Goal: Transaction & Acquisition: Purchase product/service

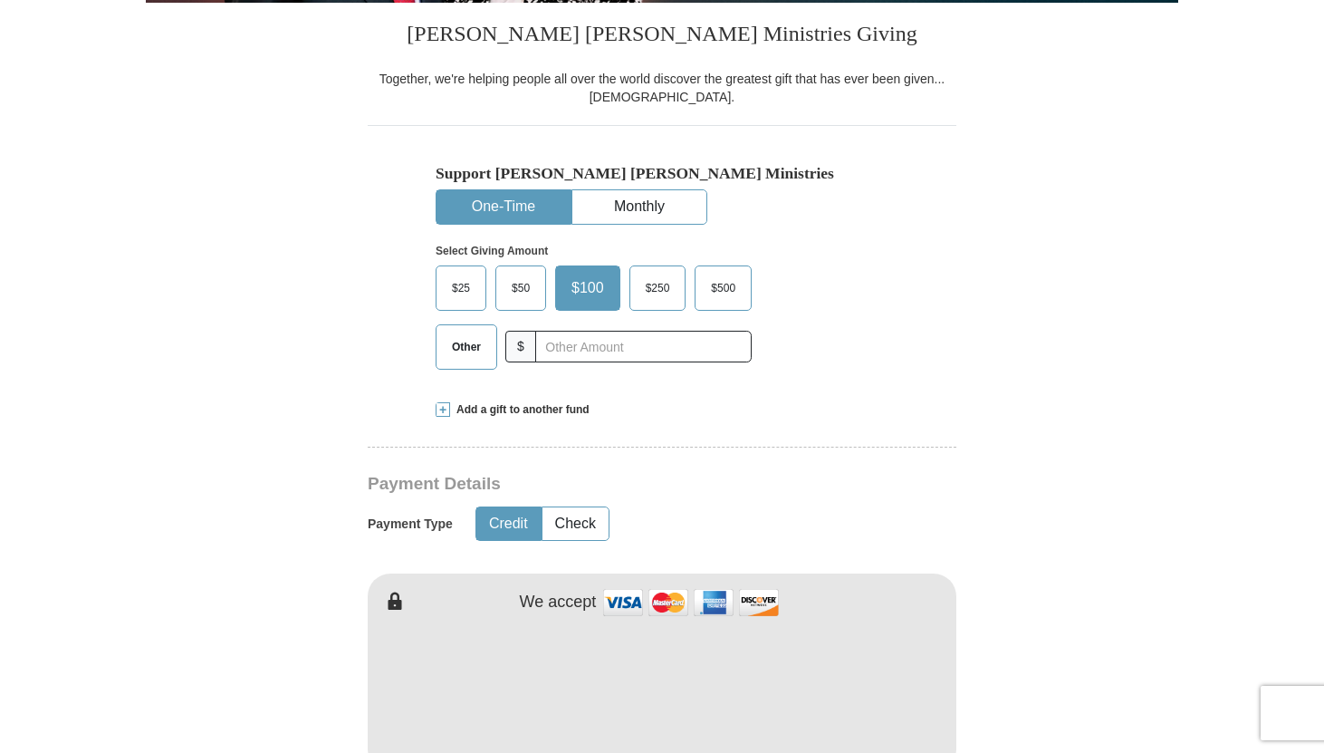
scroll to position [543, 0]
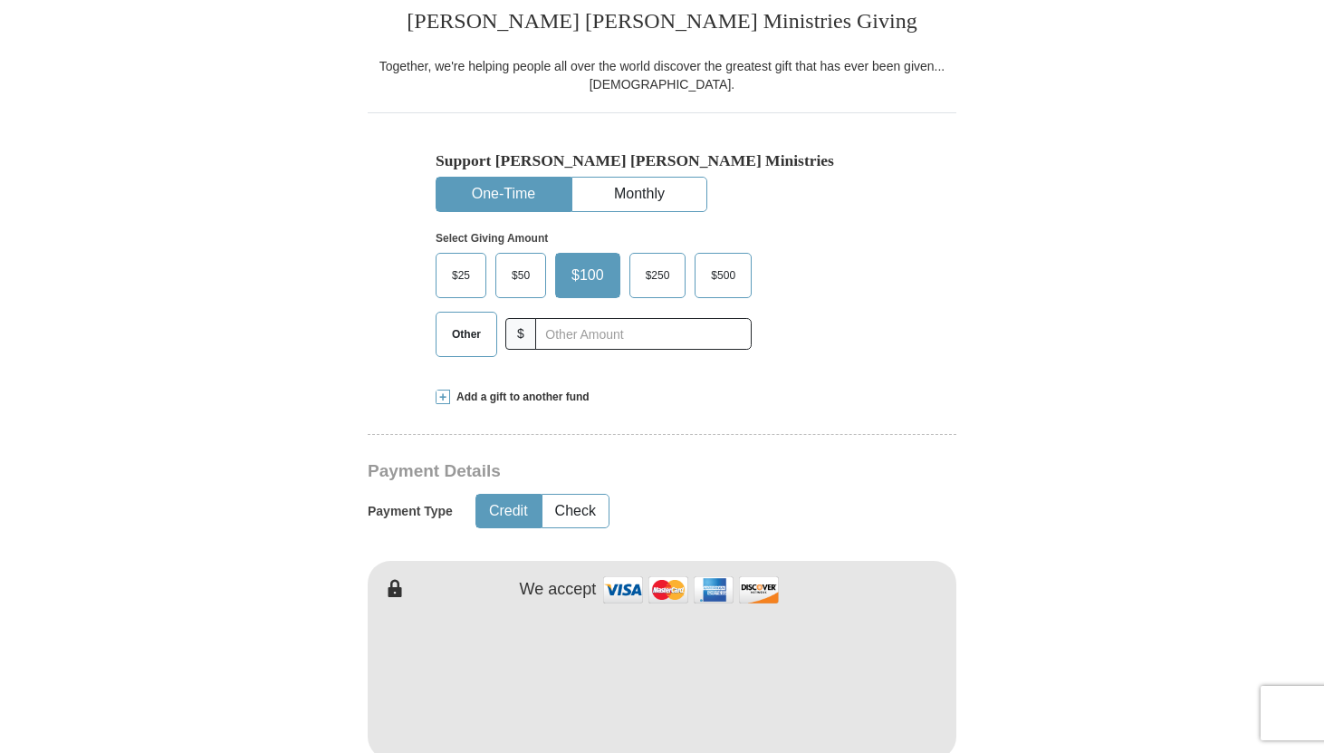
click at [478, 337] on span "Other" at bounding box center [466, 334] width 47 height 27
click at [0, 0] on input "Other" at bounding box center [0, 0] width 0 height 0
click at [700, 332] on input "text" at bounding box center [643, 334] width 201 height 32
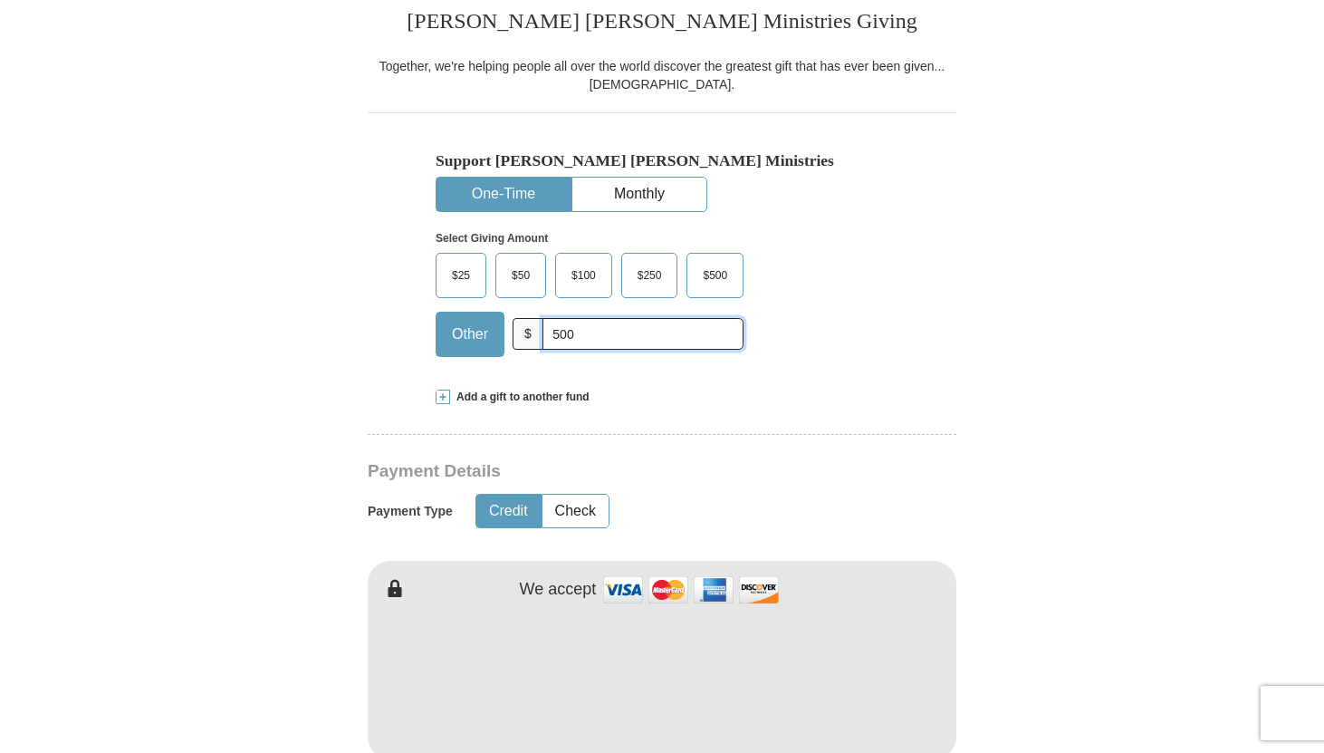
type input "500"
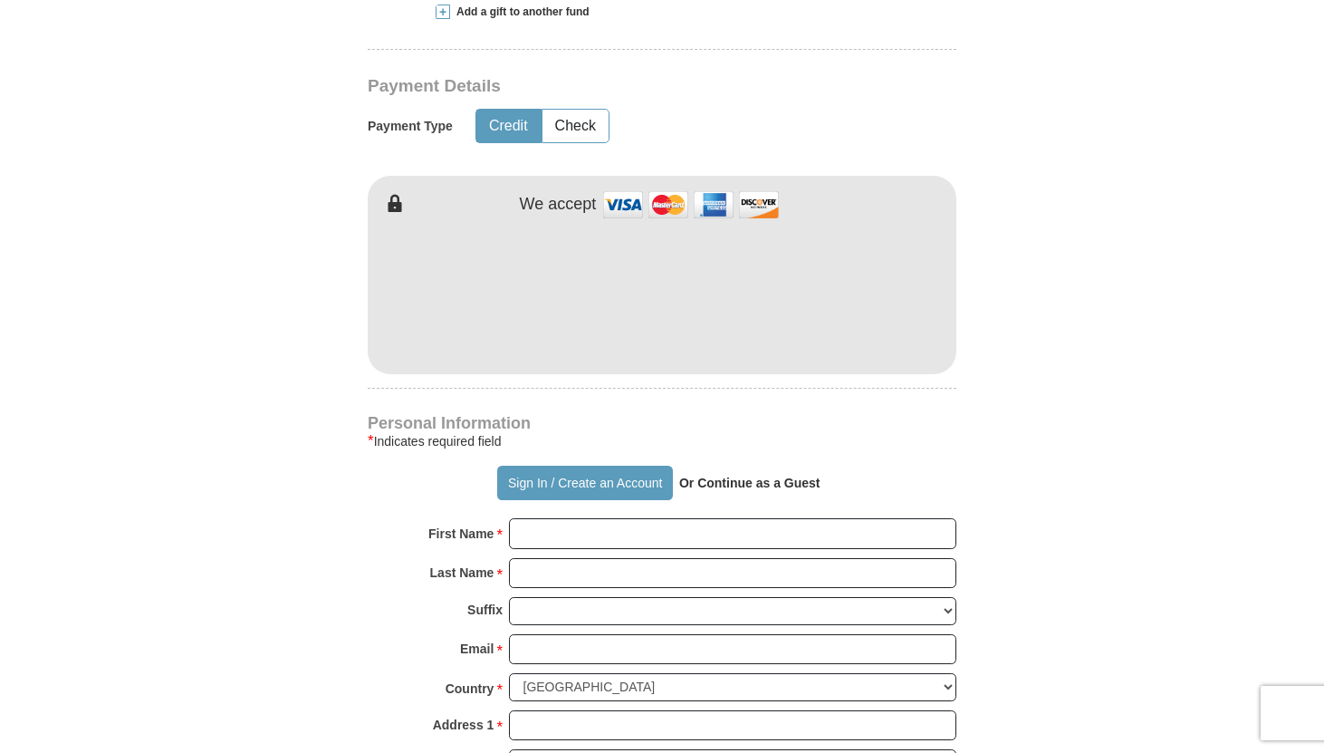
scroll to position [942, 0]
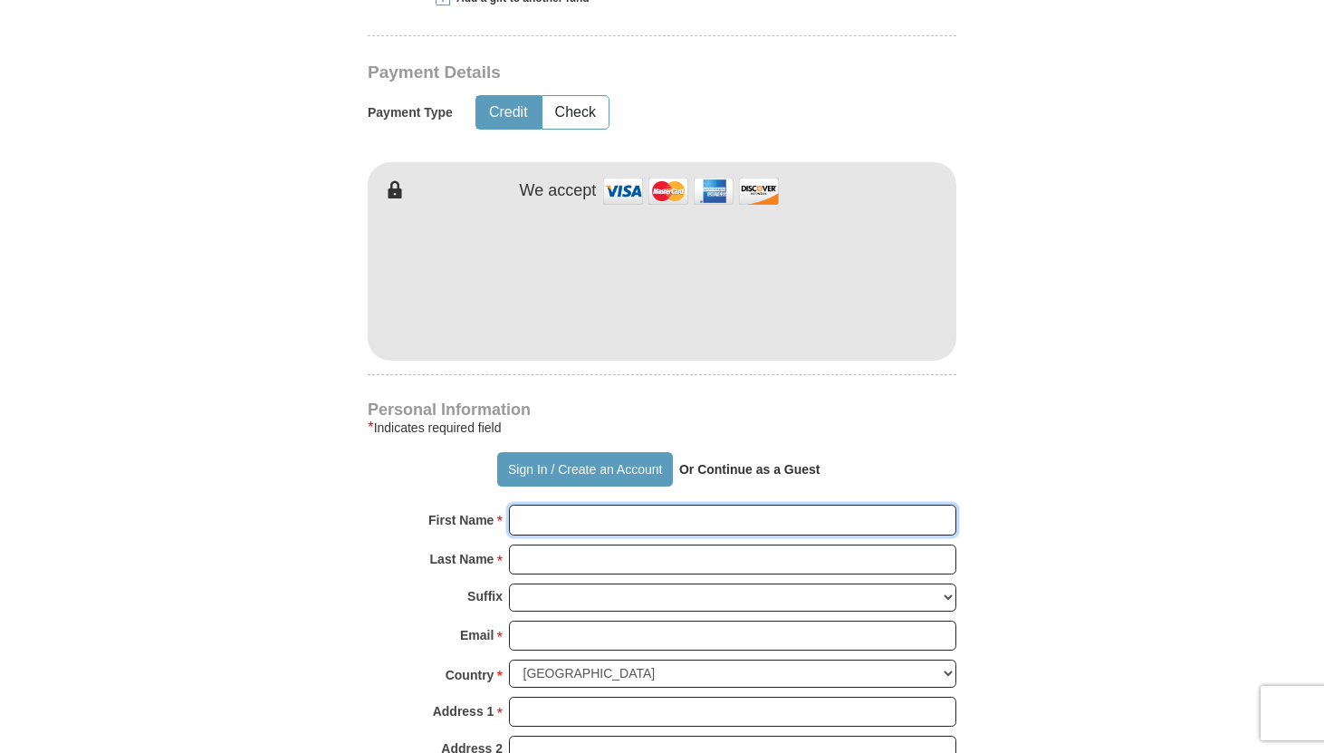
type input "[PERSON_NAME]"
type input "Ravelomanana"
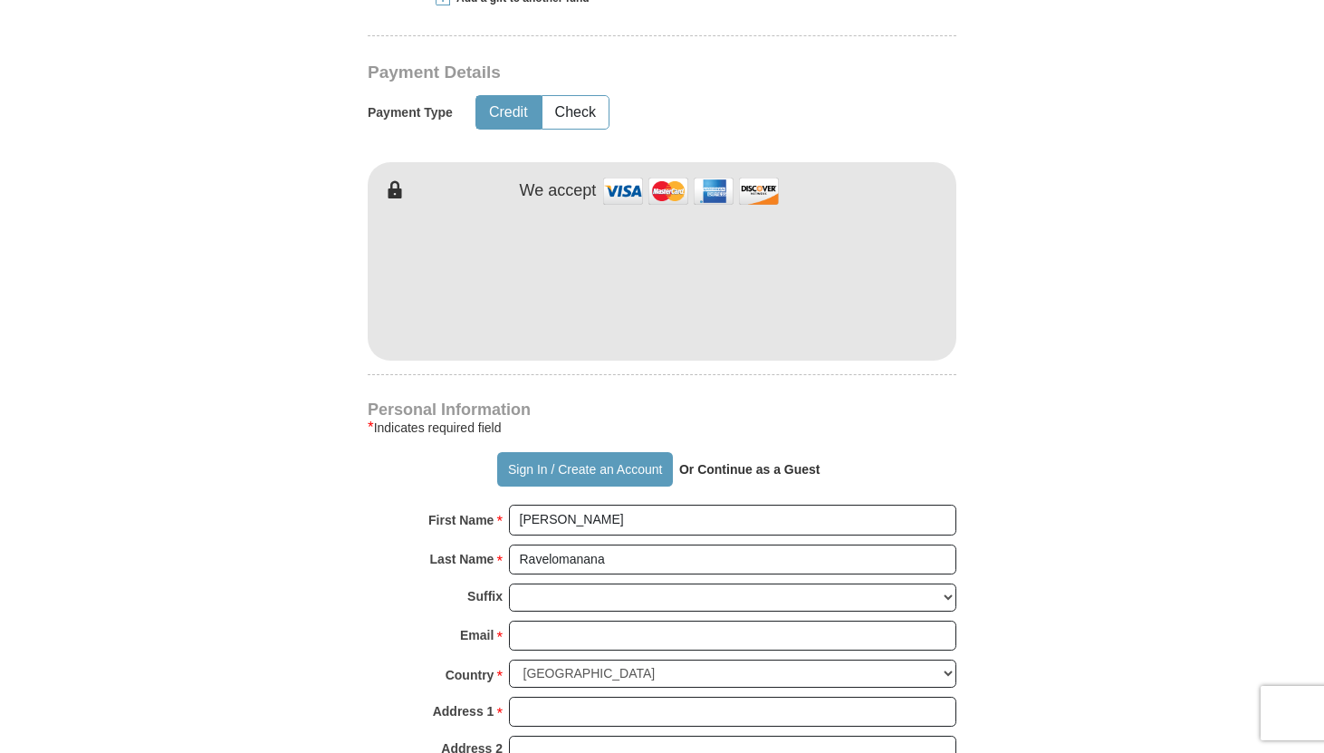
click at [998, 238] on form "Already have an account? Sign in for faster giving. Don't have an account? Crea…" at bounding box center [662, 321] width 1033 height 2222
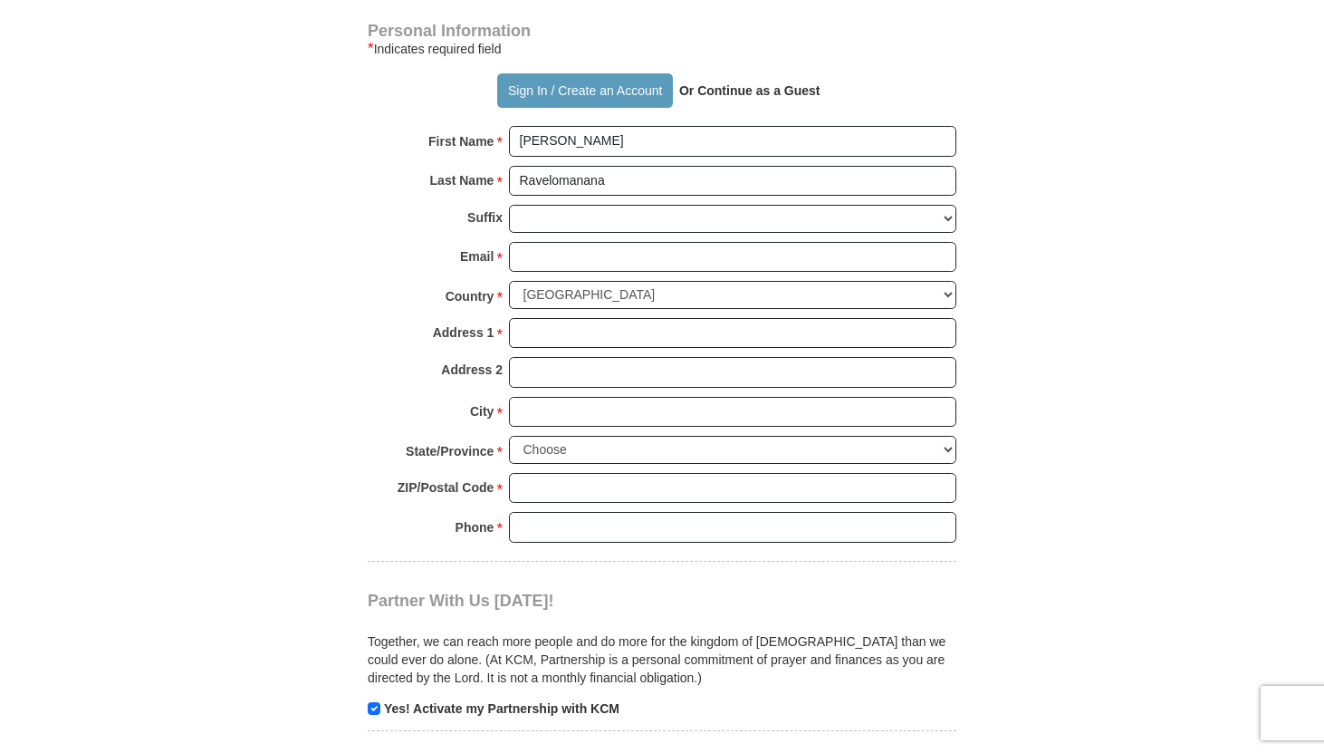
scroll to position [1341, 0]
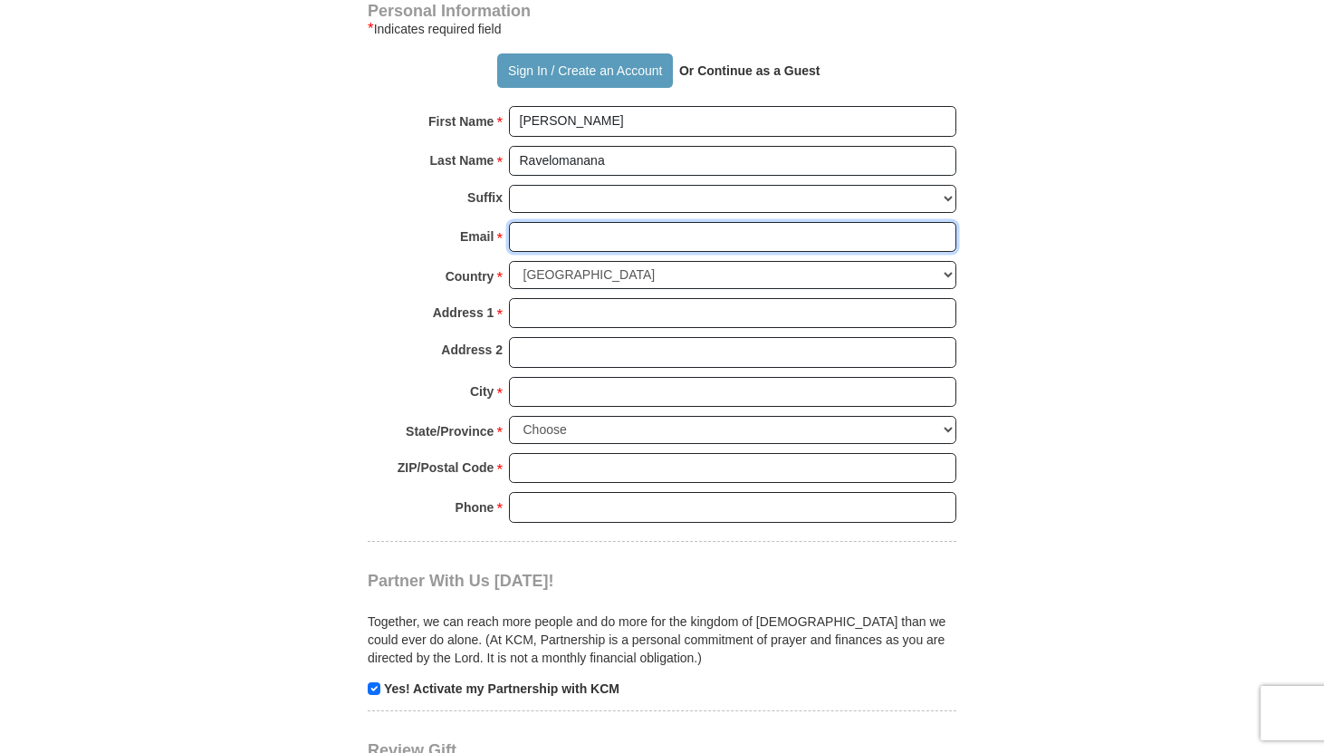
click at [749, 245] on input "Email *" at bounding box center [732, 237] width 447 height 31
type input "[EMAIL_ADDRESS][DOMAIN_NAME]"
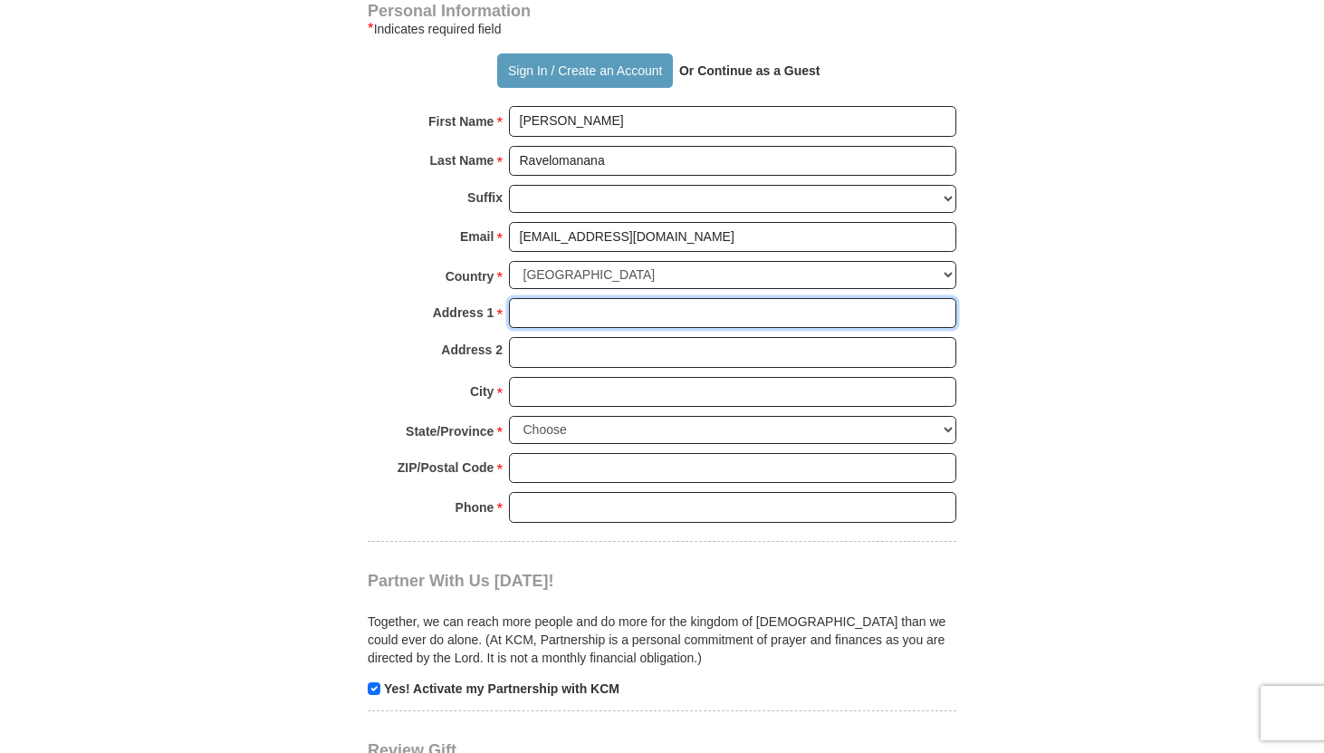
type input "[STREET_ADDRESS]"
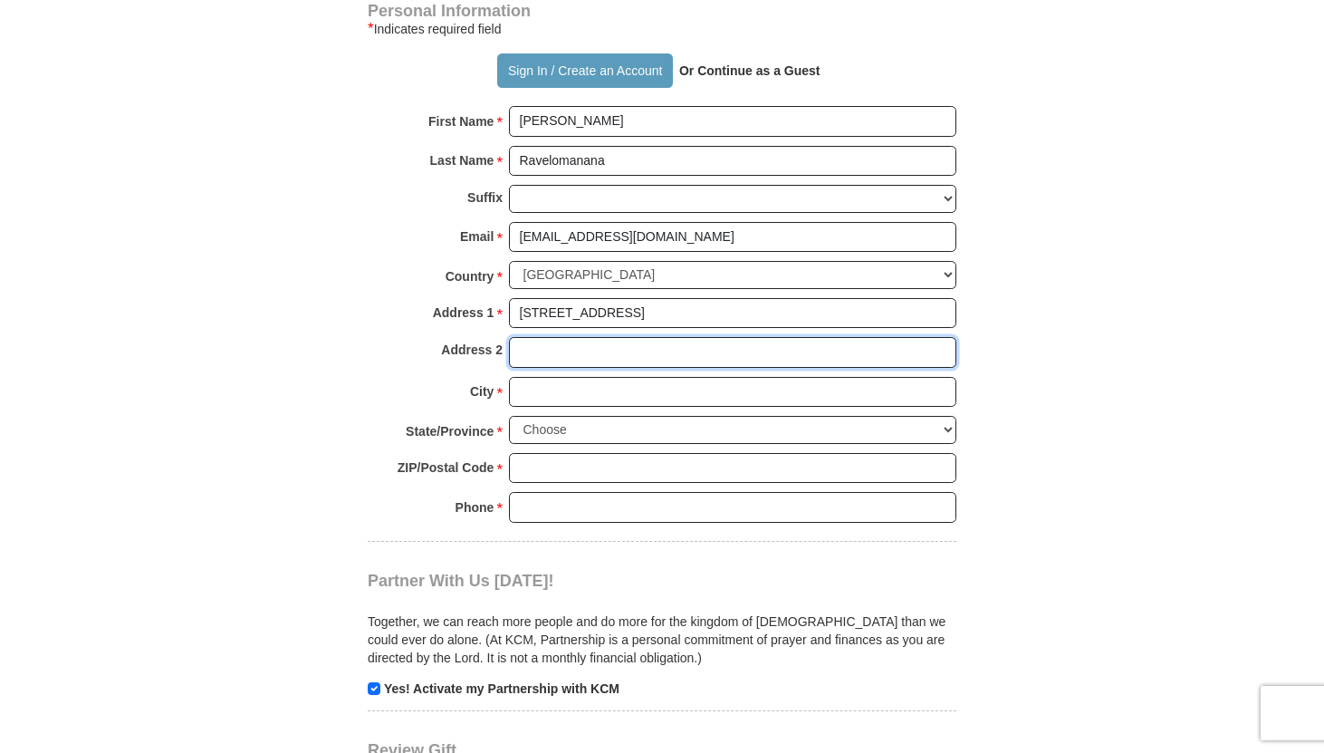
type input "Apt H"
type input "[GEOGRAPHIC_DATA]"
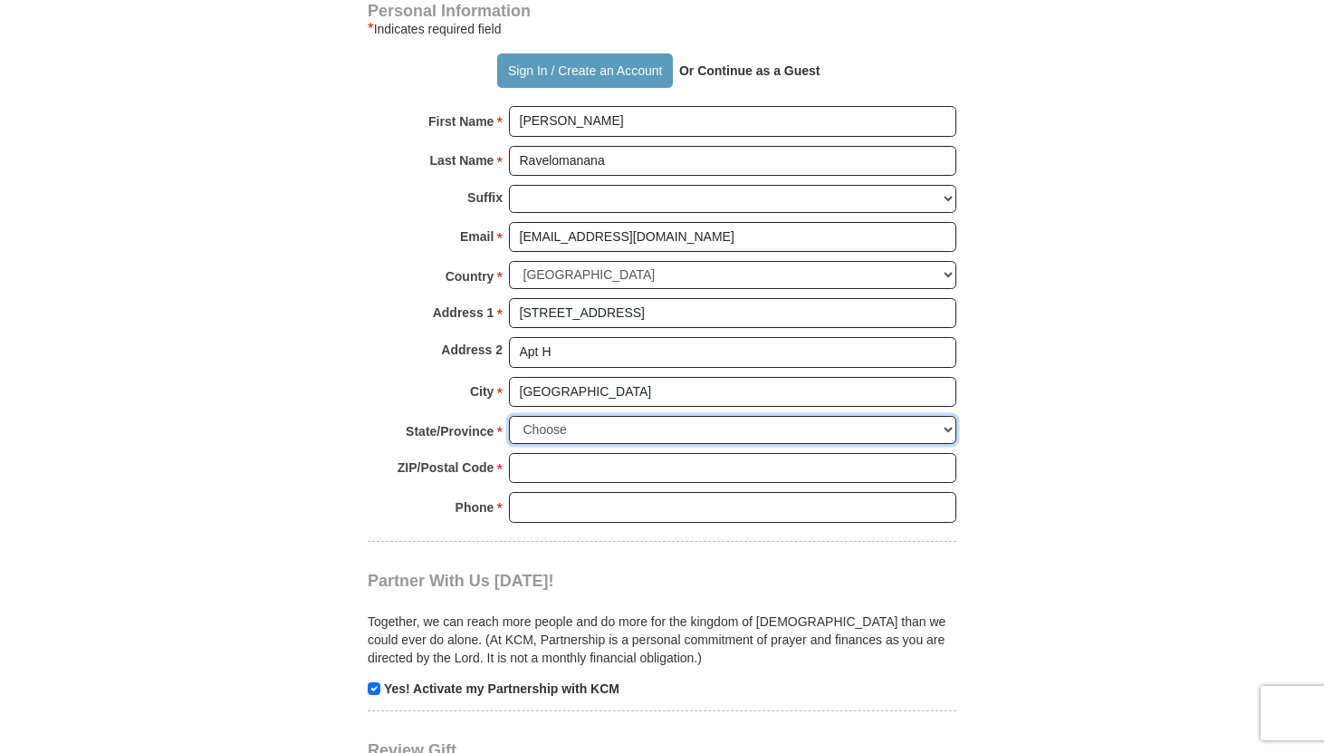
select select "MD"
type input "21211"
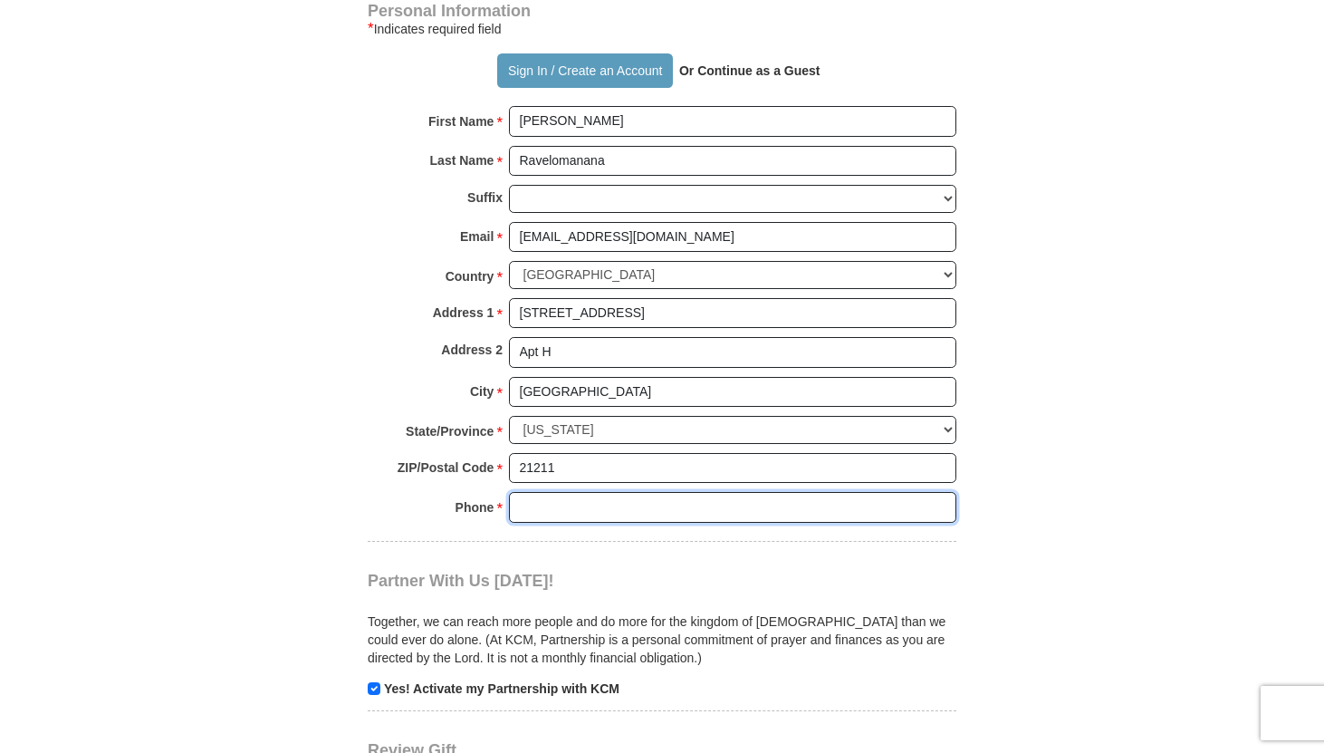
type input "4434543251"
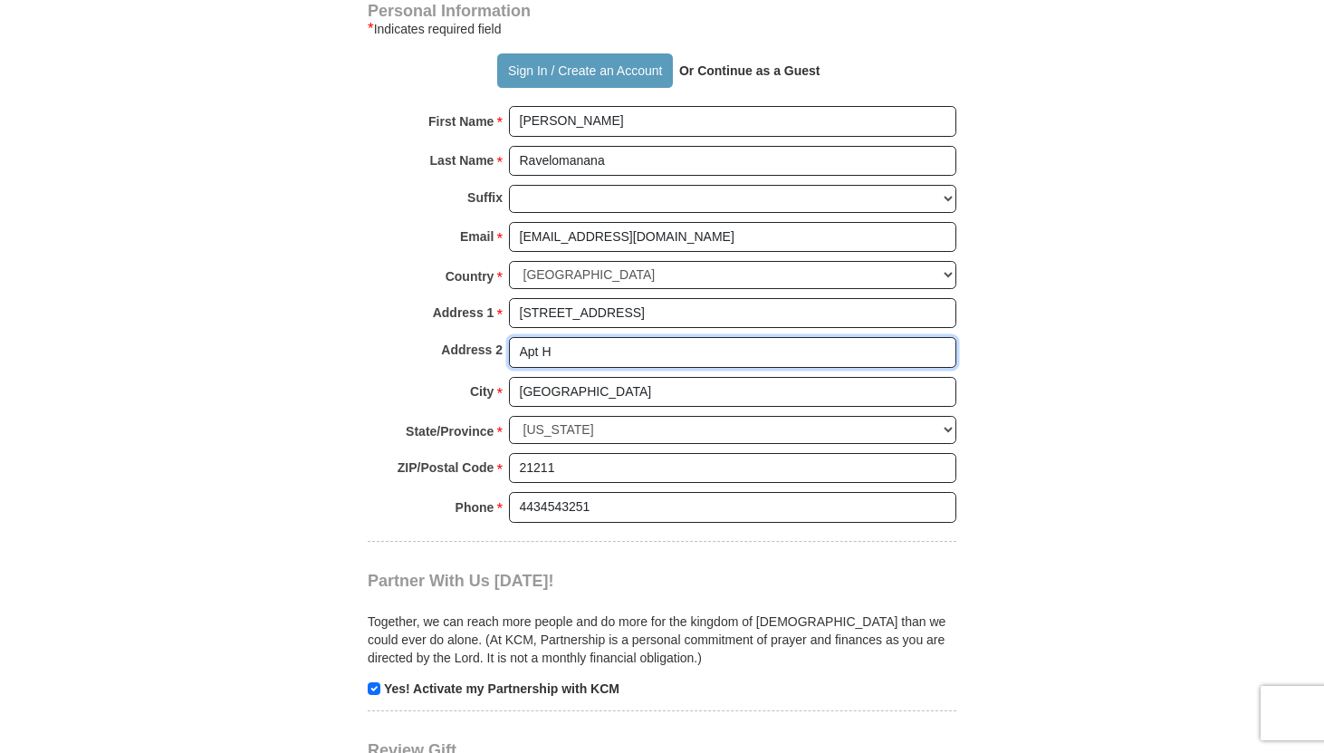
click at [764, 351] on input "Apt H" at bounding box center [732, 352] width 447 height 31
type input "A"
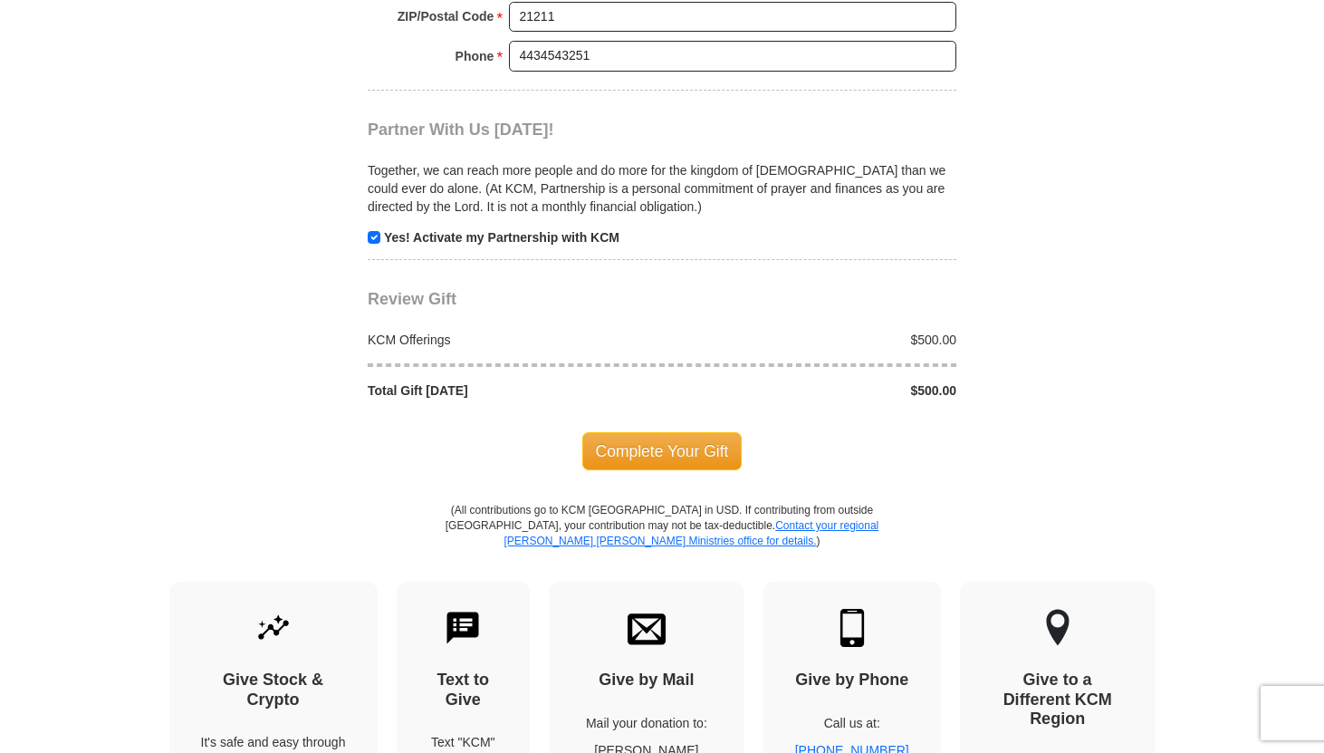
scroll to position [1812, 0]
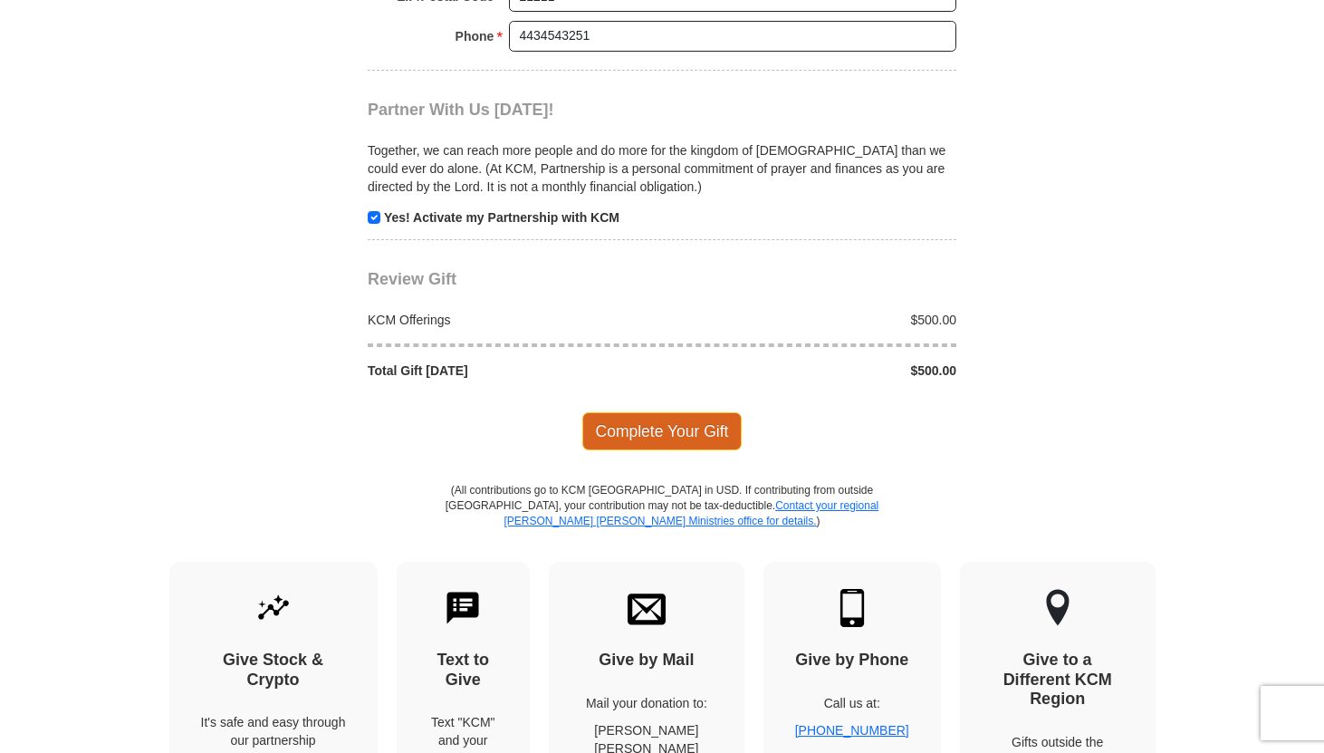
click at [710, 425] on span "Complete Your Gift" at bounding box center [662, 431] width 160 height 38
